Goal: Transaction & Acquisition: Book appointment/travel/reservation

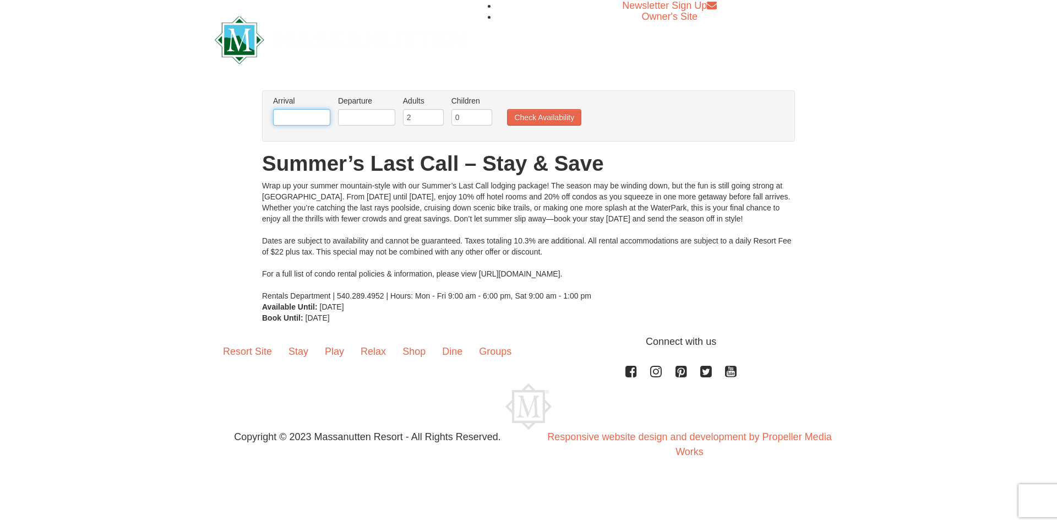
click at [295, 115] on input "text" at bounding box center [301, 117] width 57 height 17
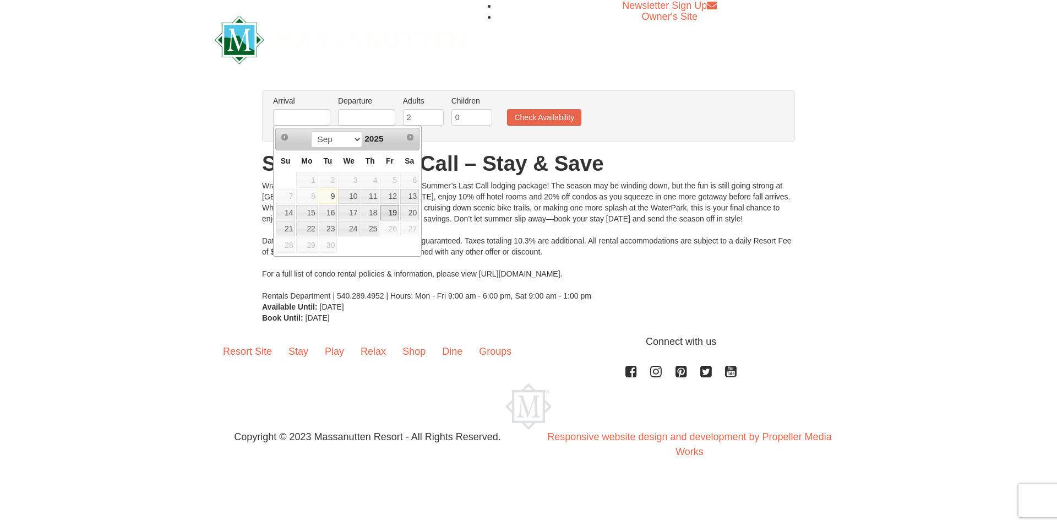
click at [391, 211] on link "19" at bounding box center [389, 212] width 19 height 15
type input "[DATE]"
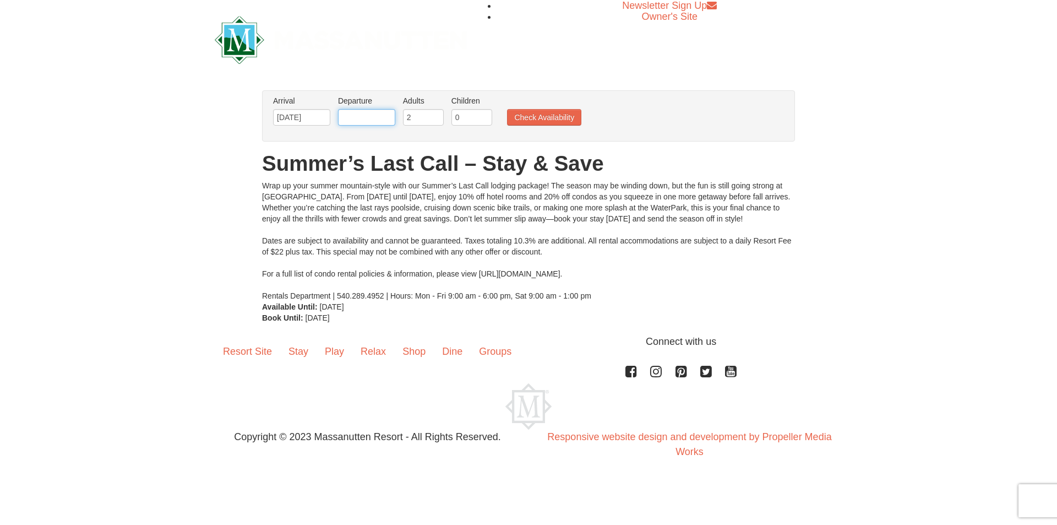
click at [363, 109] on input "text" at bounding box center [366, 117] width 57 height 17
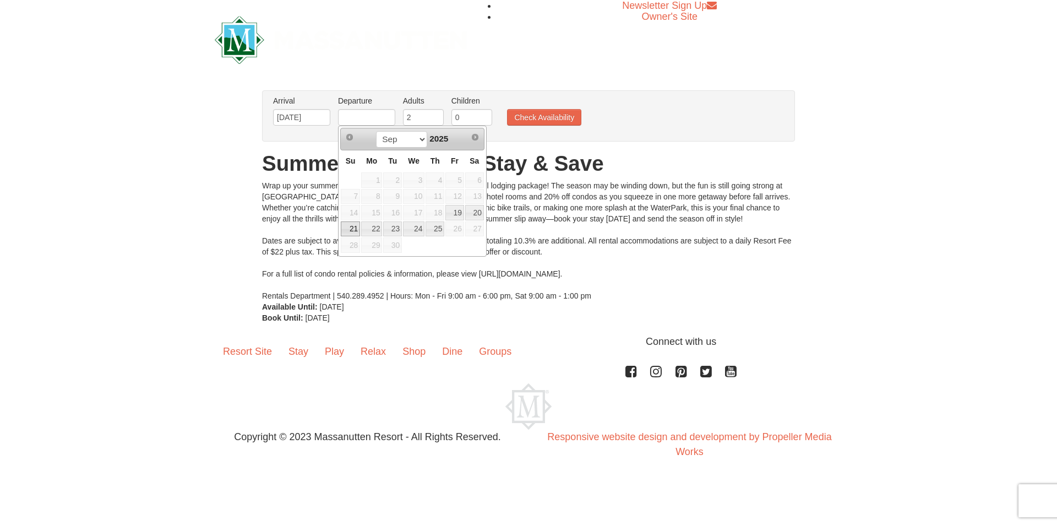
click at [346, 229] on link "21" at bounding box center [350, 228] width 19 height 15
type input "[DATE]"
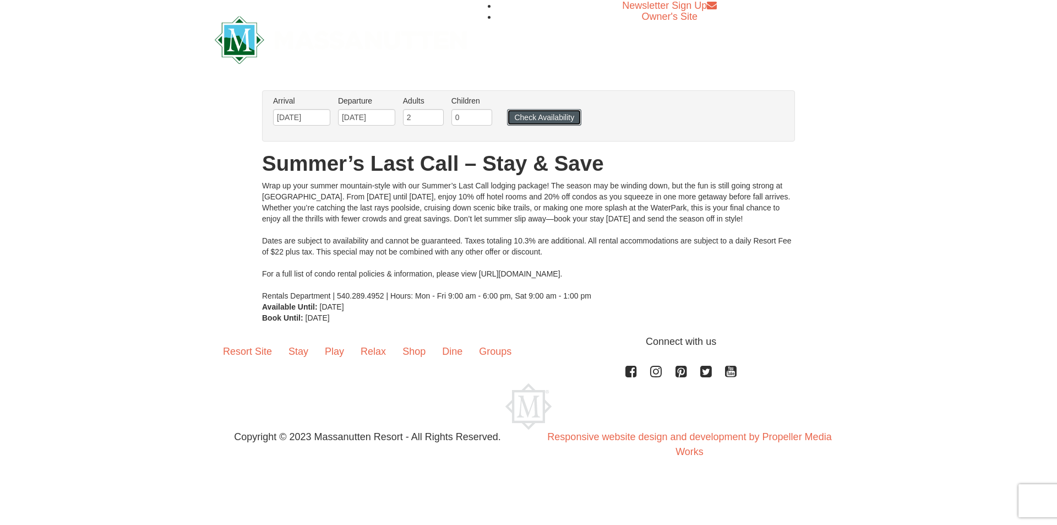
click at [567, 115] on button "Check Availability" at bounding box center [544, 117] width 74 height 17
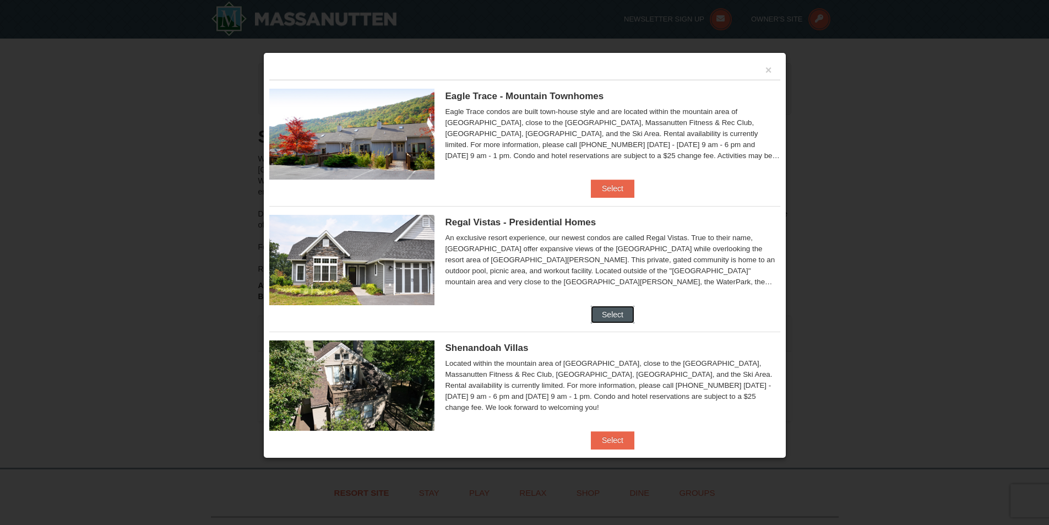
click at [607, 309] on button "Select" at bounding box center [612, 314] width 43 height 18
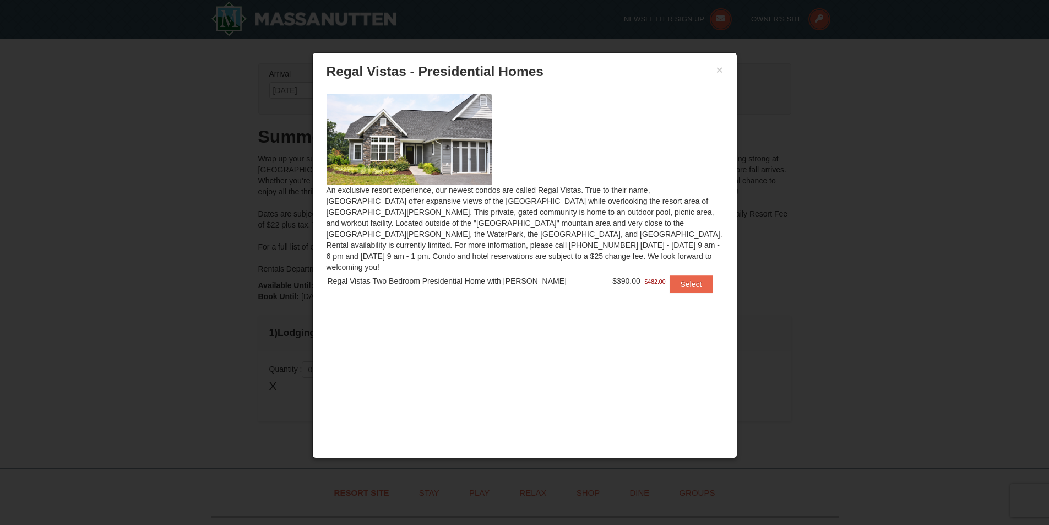
click at [714, 72] on h3 "Regal Vistas - Presidential Homes" at bounding box center [524, 71] width 396 height 17
click at [719, 68] on button "×" at bounding box center [719, 69] width 7 height 11
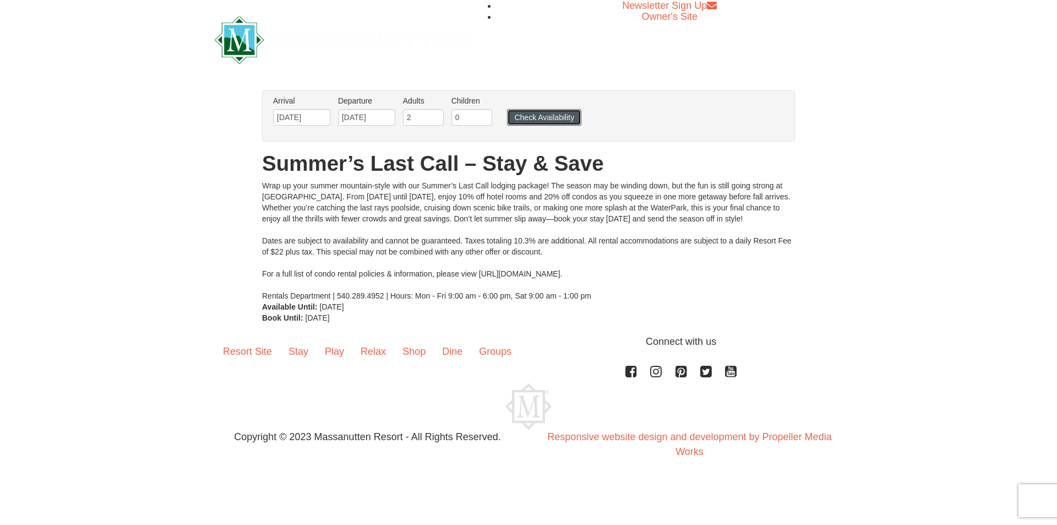
click at [525, 116] on button "Check Availability" at bounding box center [544, 117] width 74 height 17
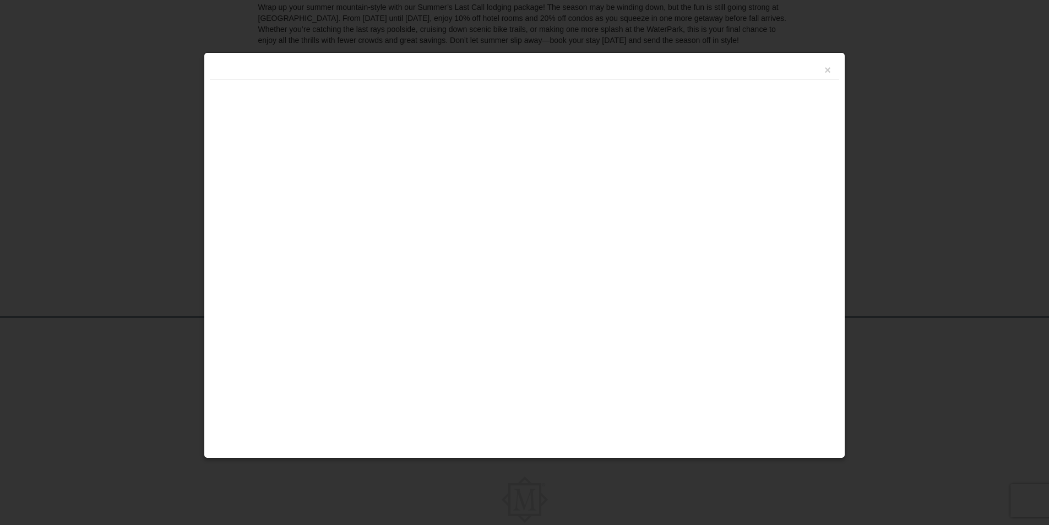
scroll to position [207, 0]
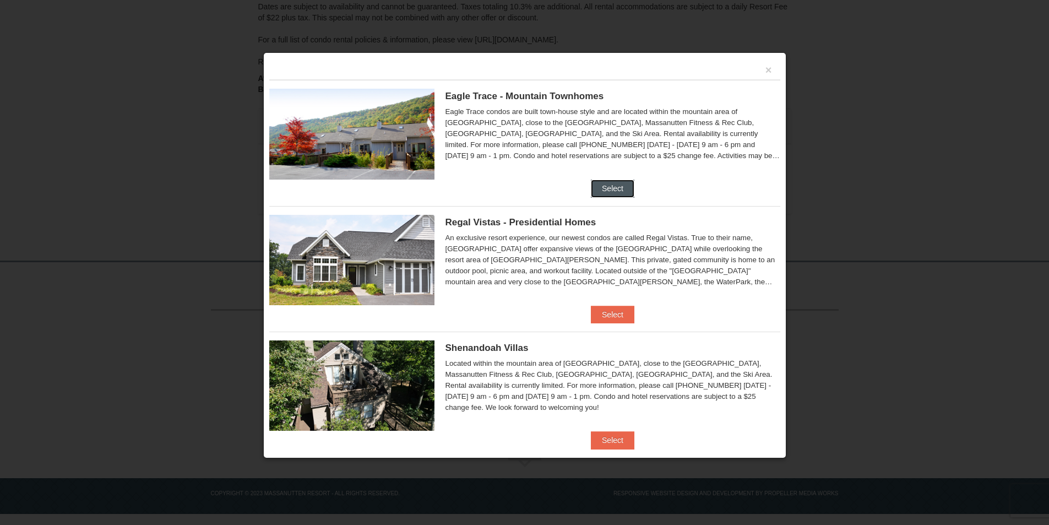
click at [601, 187] on button "Select" at bounding box center [612, 188] width 43 height 18
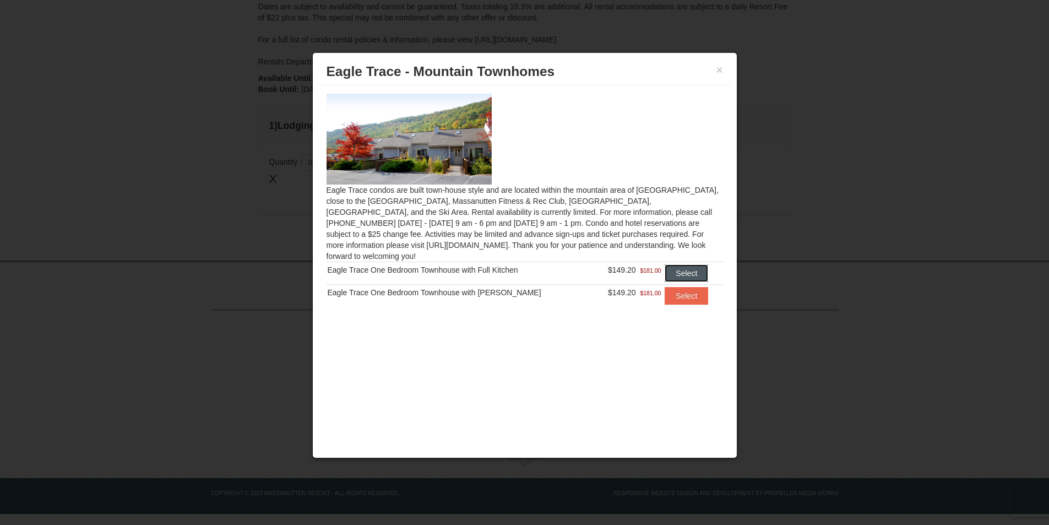
click at [676, 264] on button "Select" at bounding box center [685, 273] width 43 height 18
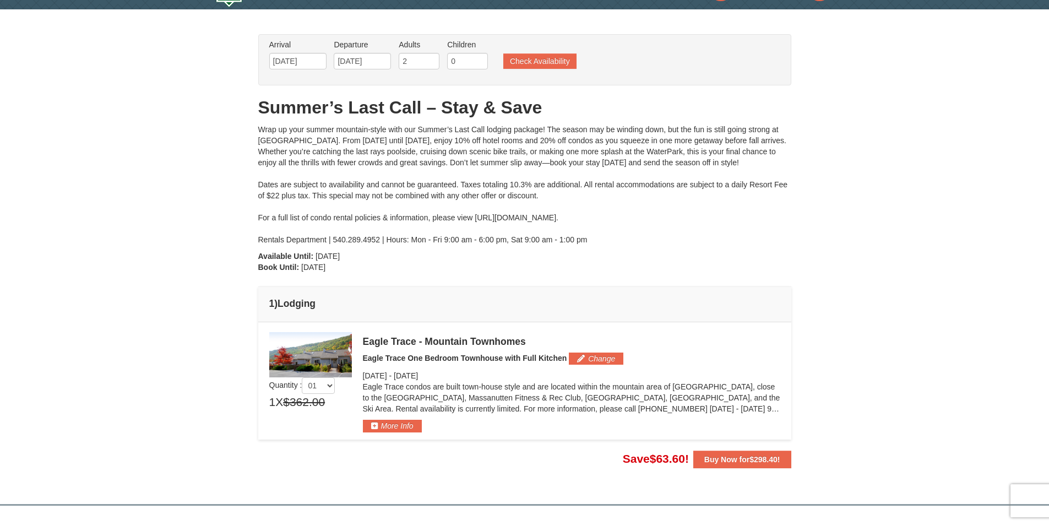
scroll to position [0, 0]
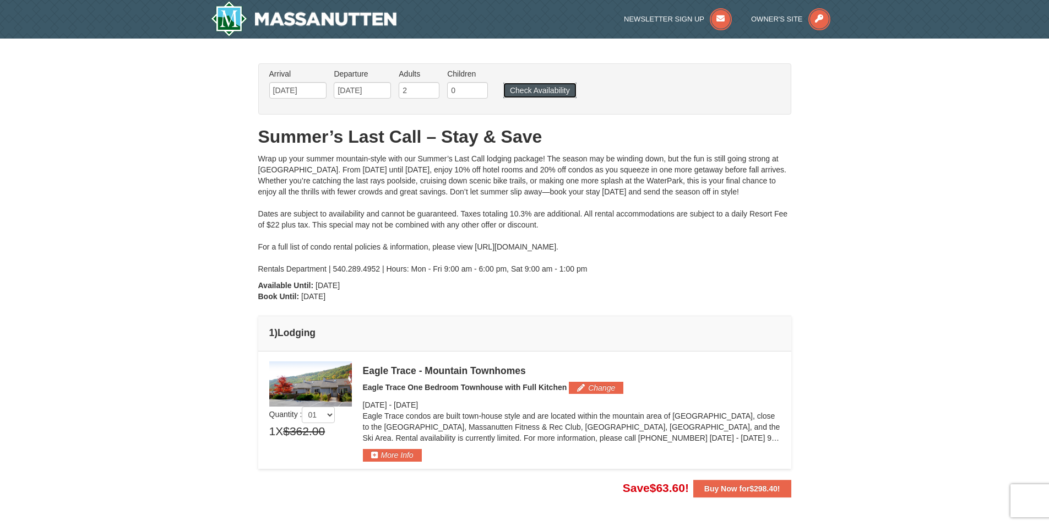
click at [533, 95] on button "Check Availability" at bounding box center [539, 90] width 73 height 15
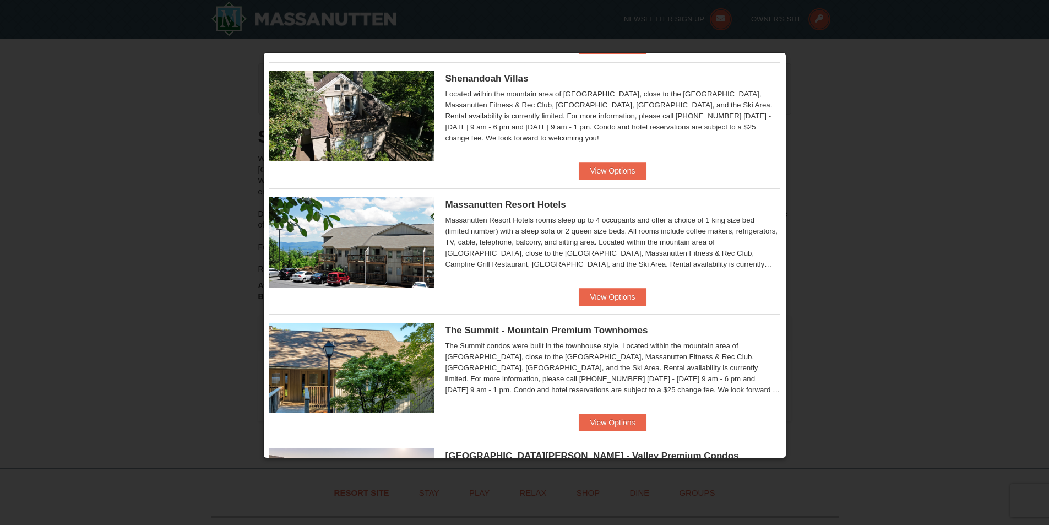
scroll to position [275, 0]
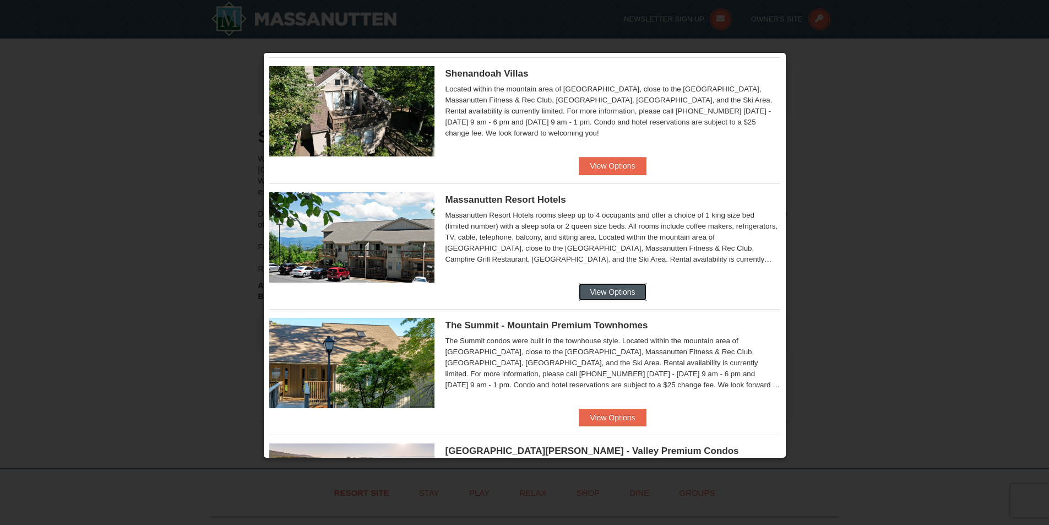
click at [618, 290] on button "View Options" at bounding box center [612, 292] width 67 height 18
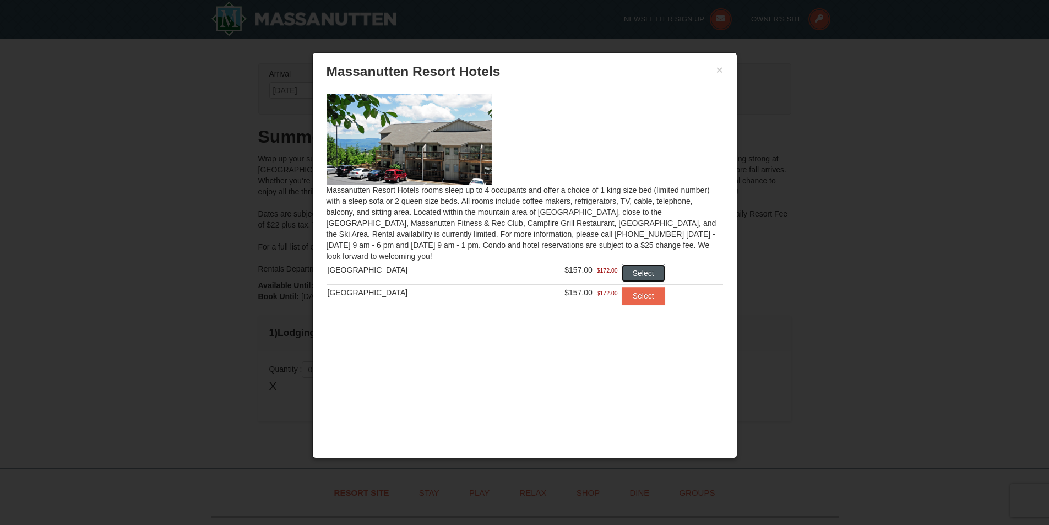
click at [637, 272] on button "Select" at bounding box center [642, 273] width 43 height 18
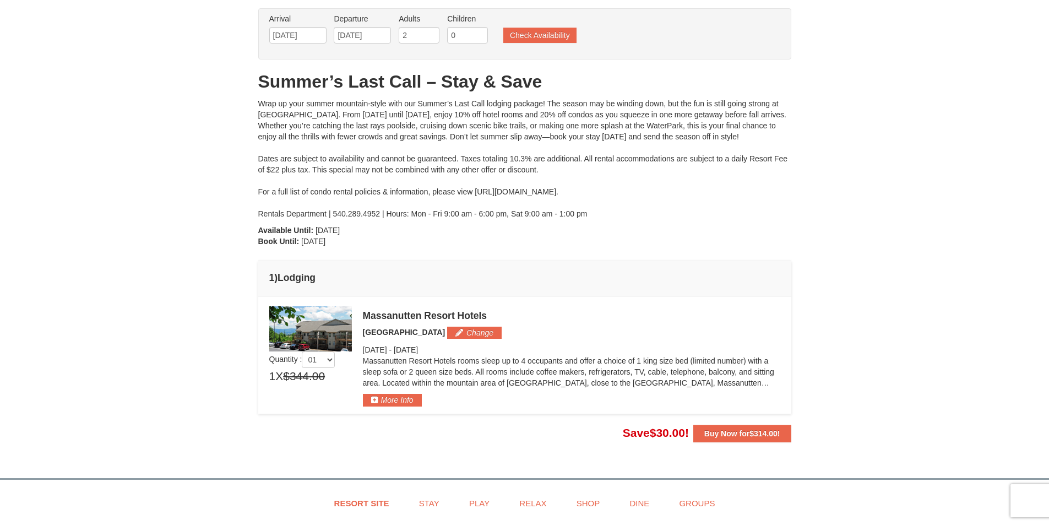
scroll to position [0, 0]
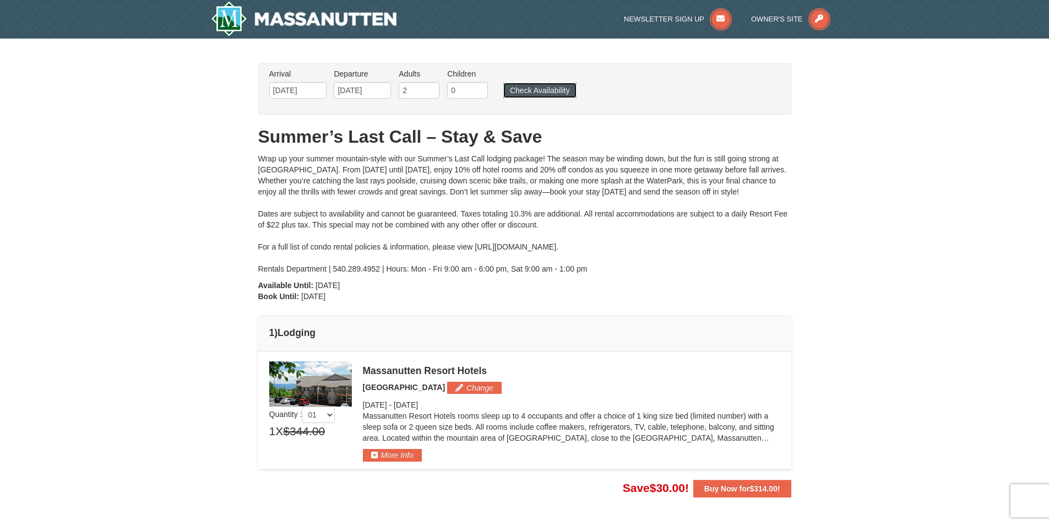
click at [532, 89] on button "Check Availability" at bounding box center [539, 90] width 73 height 15
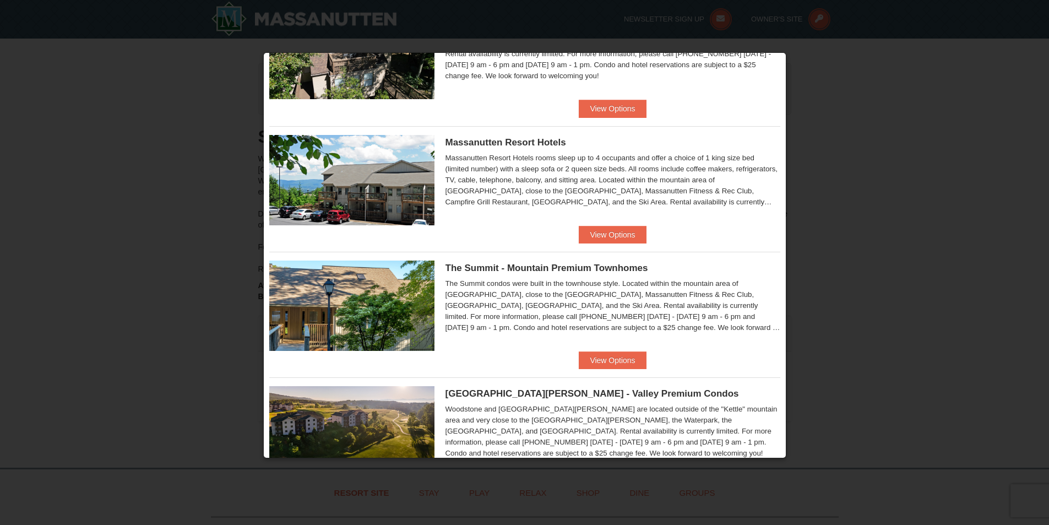
scroll to position [385, 0]
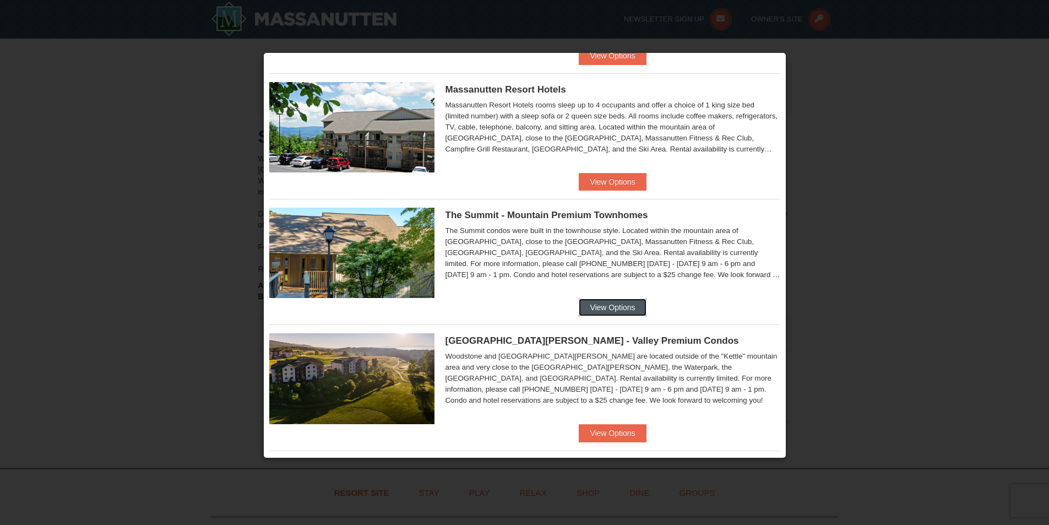
click at [607, 304] on button "View Options" at bounding box center [612, 307] width 67 height 18
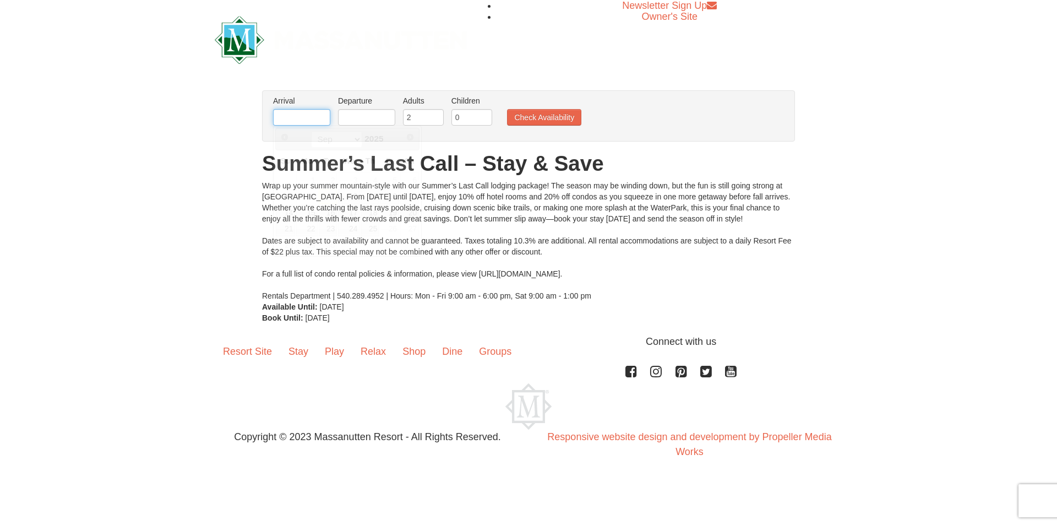
click at [290, 118] on input "text" at bounding box center [301, 117] width 57 height 17
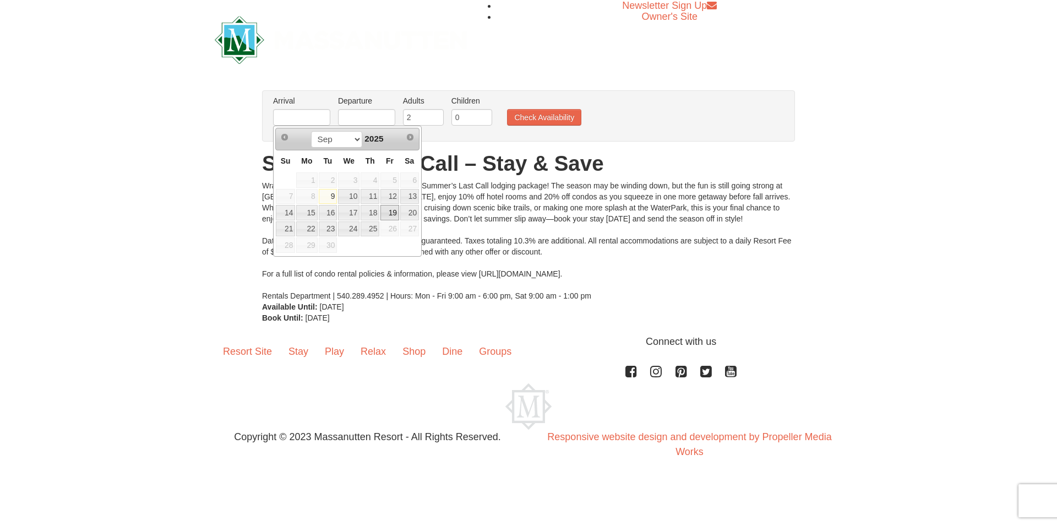
click at [392, 211] on link "19" at bounding box center [389, 212] width 19 height 15
type input "09/19/2025"
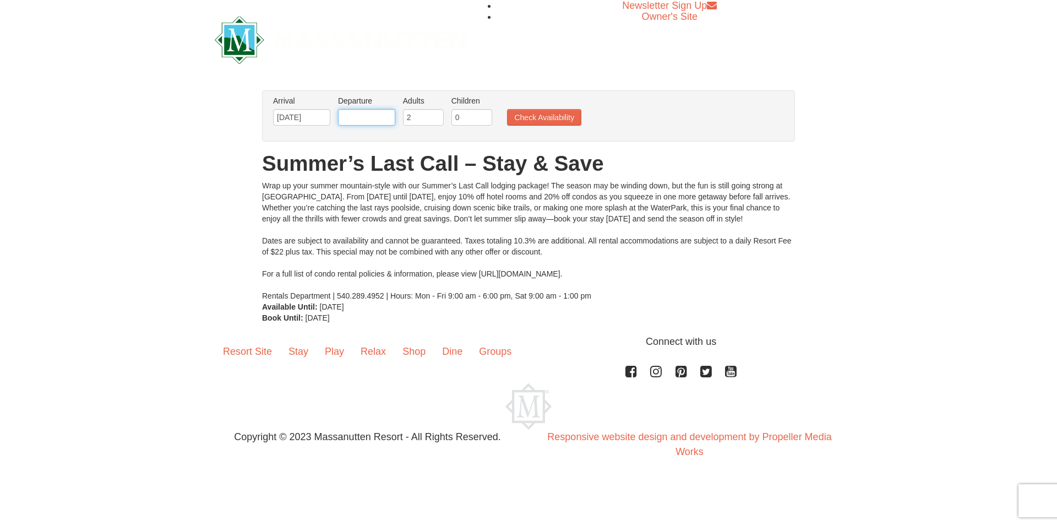
click at [381, 113] on input "text" at bounding box center [366, 117] width 57 height 17
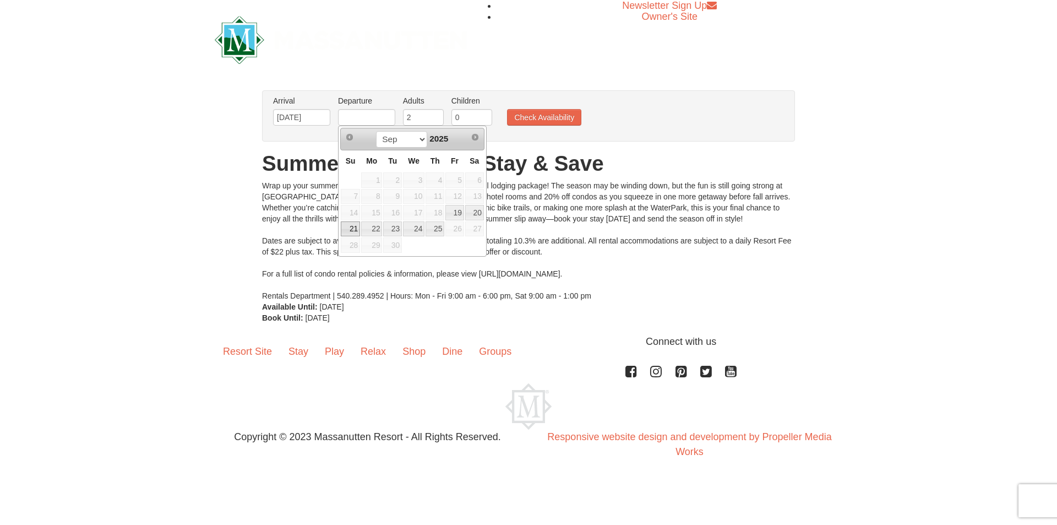
click at [348, 226] on link "21" at bounding box center [350, 228] width 19 height 15
type input "09/21/2025"
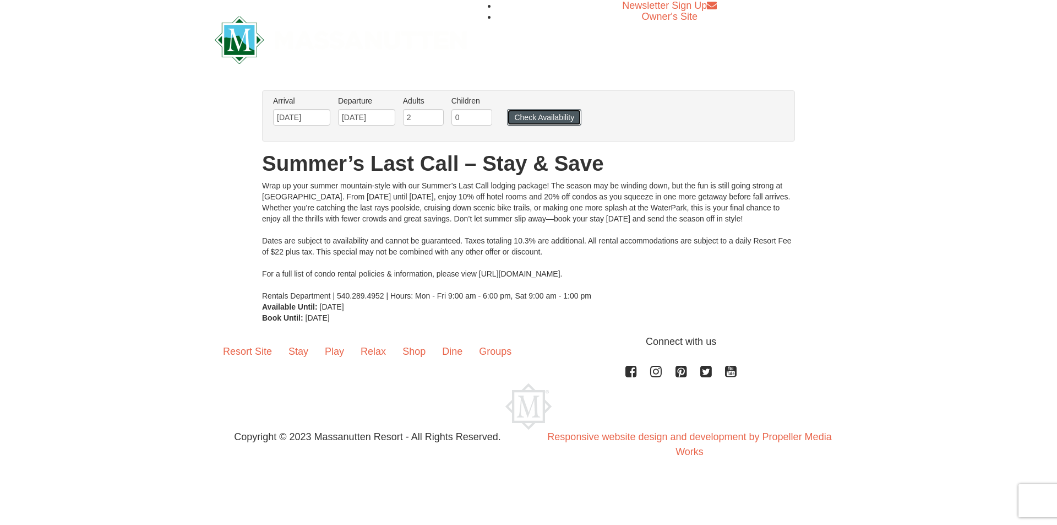
click at [538, 115] on button "Check Availability" at bounding box center [544, 117] width 74 height 17
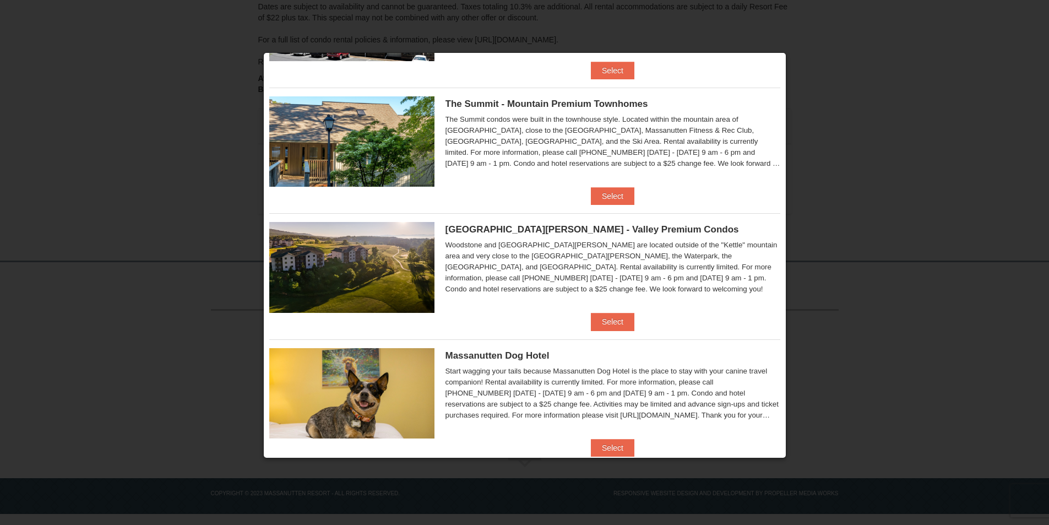
scroll to position [519, 0]
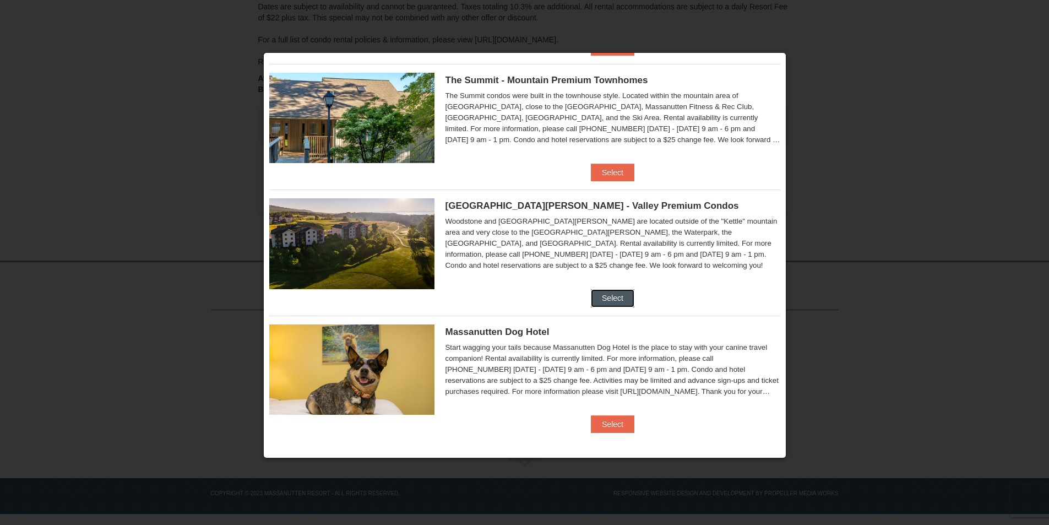
click at [607, 297] on button "Select" at bounding box center [612, 298] width 43 height 18
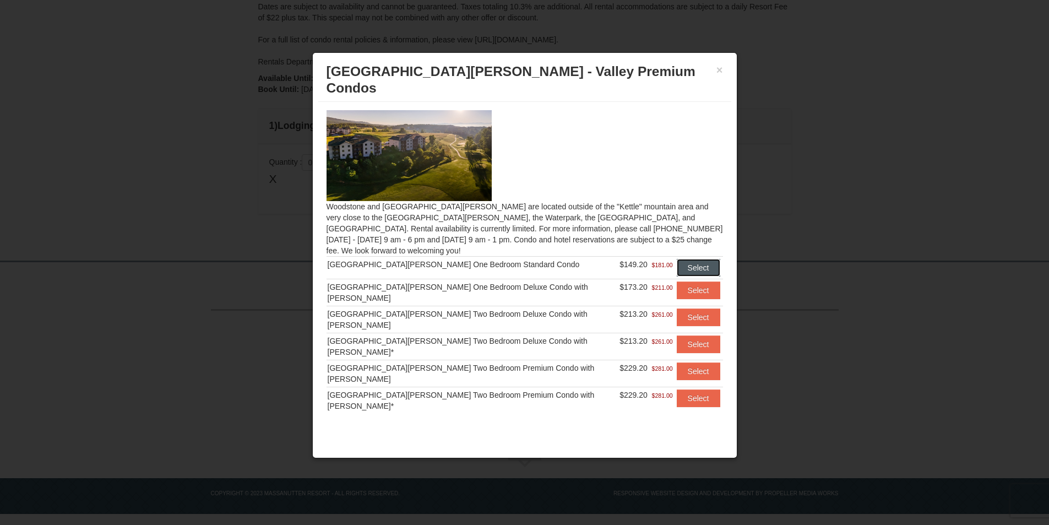
click at [694, 259] on button "Select" at bounding box center [697, 268] width 43 height 18
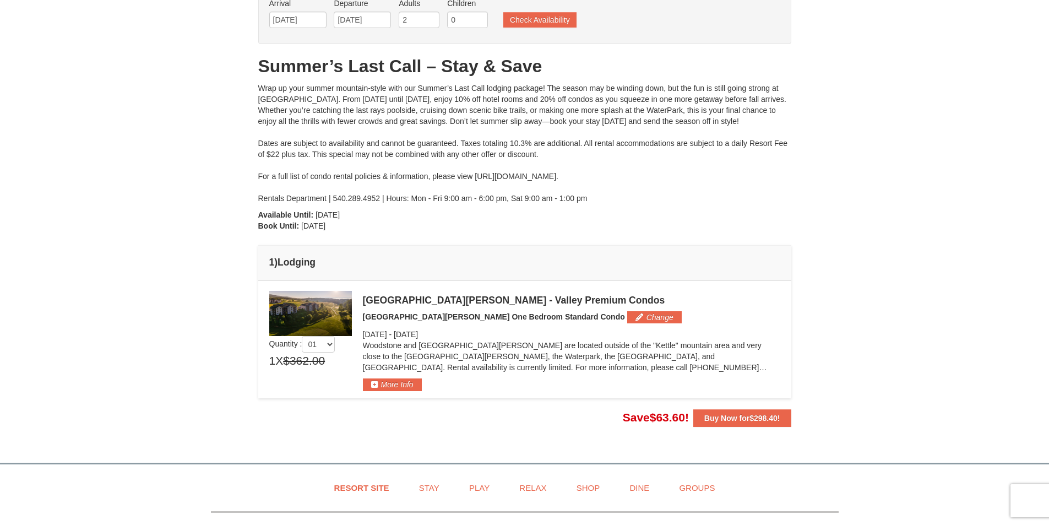
scroll to position [42, 0]
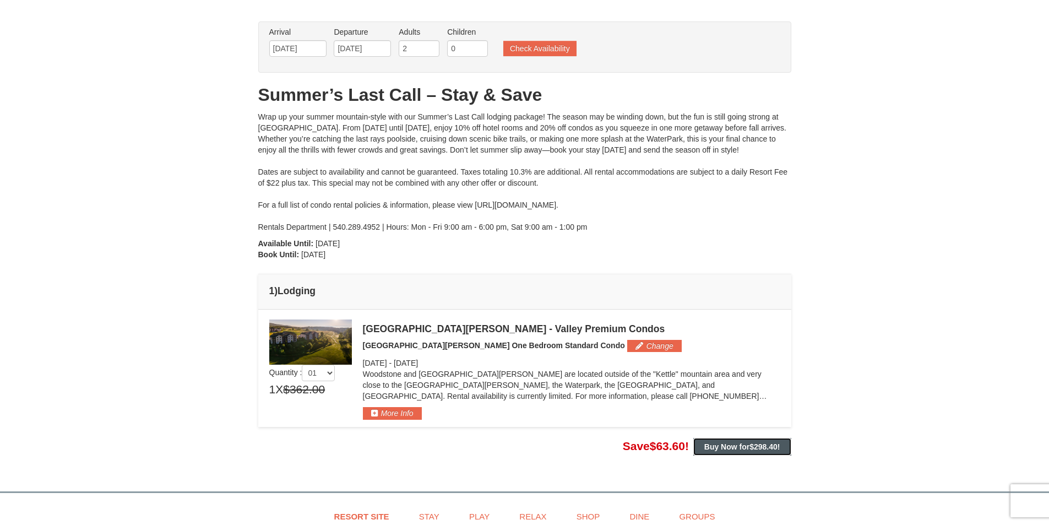
click at [743, 445] on strong "Buy Now for $298.40 !" at bounding box center [742, 446] width 76 height 9
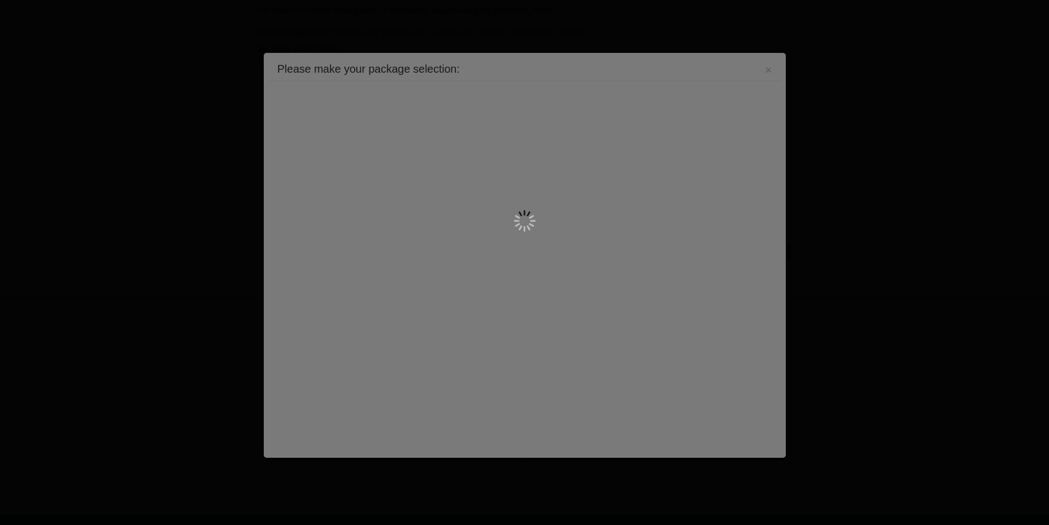
scroll to position [272, 0]
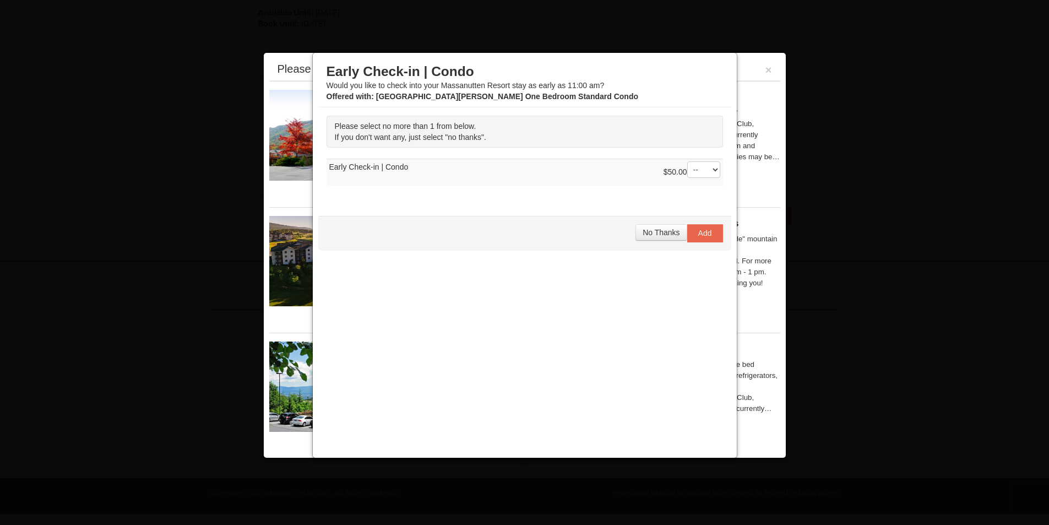
click at [713, 167] on select "-- 01" at bounding box center [703, 169] width 33 height 17
click at [687, 161] on select "-- 01" at bounding box center [703, 169] width 33 height 17
click at [662, 232] on span "No Thanks" at bounding box center [660, 232] width 37 height 9
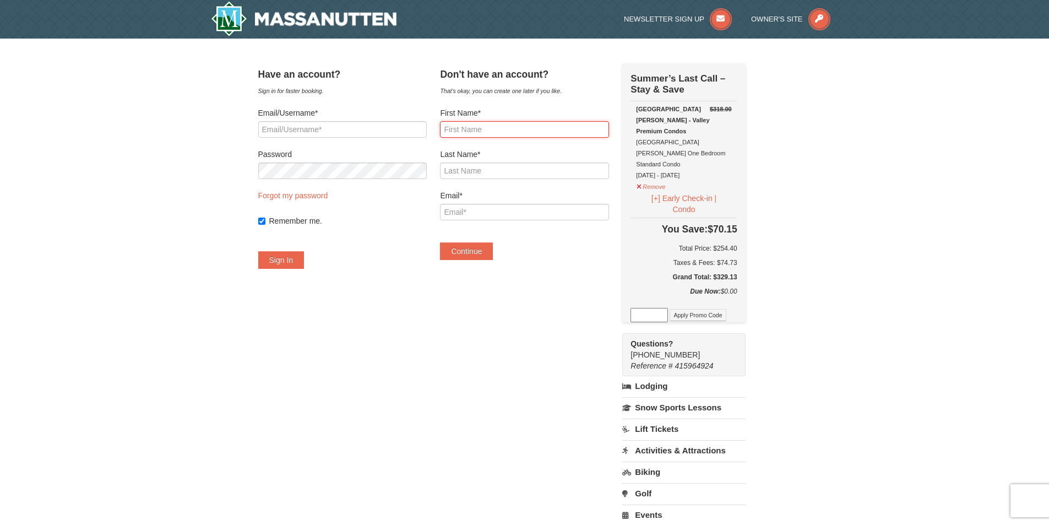
click at [526, 130] on input "First Name*" at bounding box center [524, 129] width 168 height 17
type input "[PERSON_NAME]"
click at [523, 209] on input "Email*" at bounding box center [524, 212] width 168 height 17
type input "[EMAIL_ADDRESS][DOMAIN_NAME]"
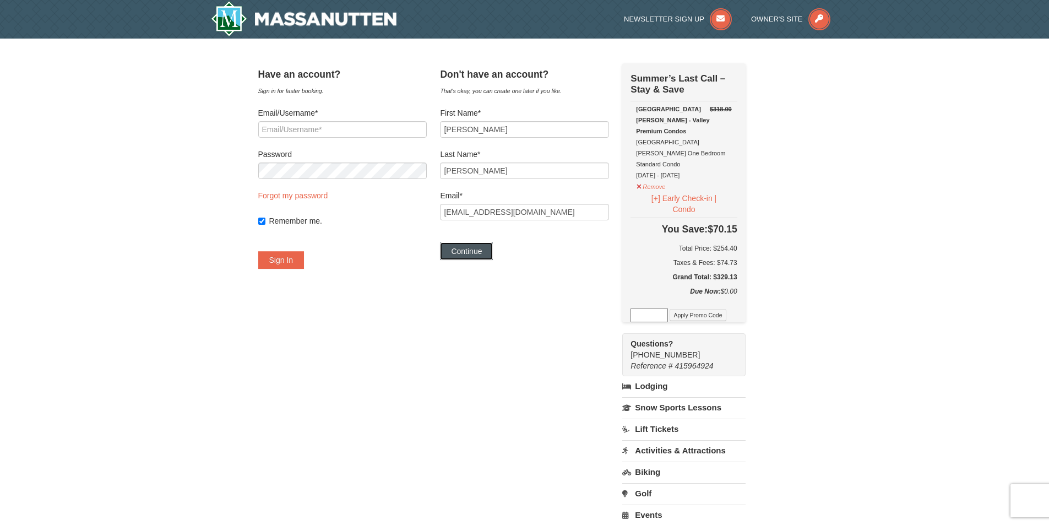
click at [475, 251] on button "Continue" at bounding box center [466, 251] width 53 height 18
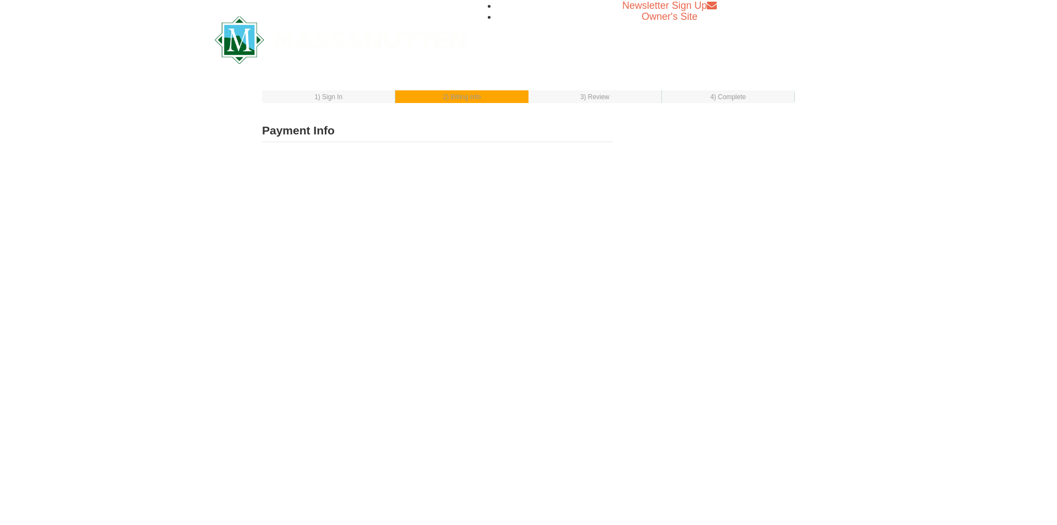
select select "1"
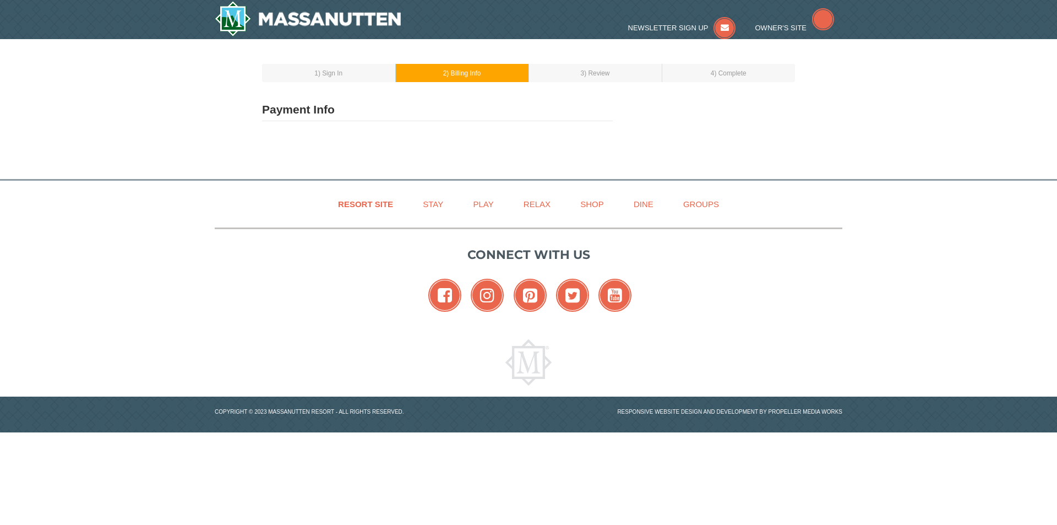
type input "Sherese Phillips"
type input "[EMAIL_ADDRESS][DOMAIN_NAME]"
